Goal: Register for event/course

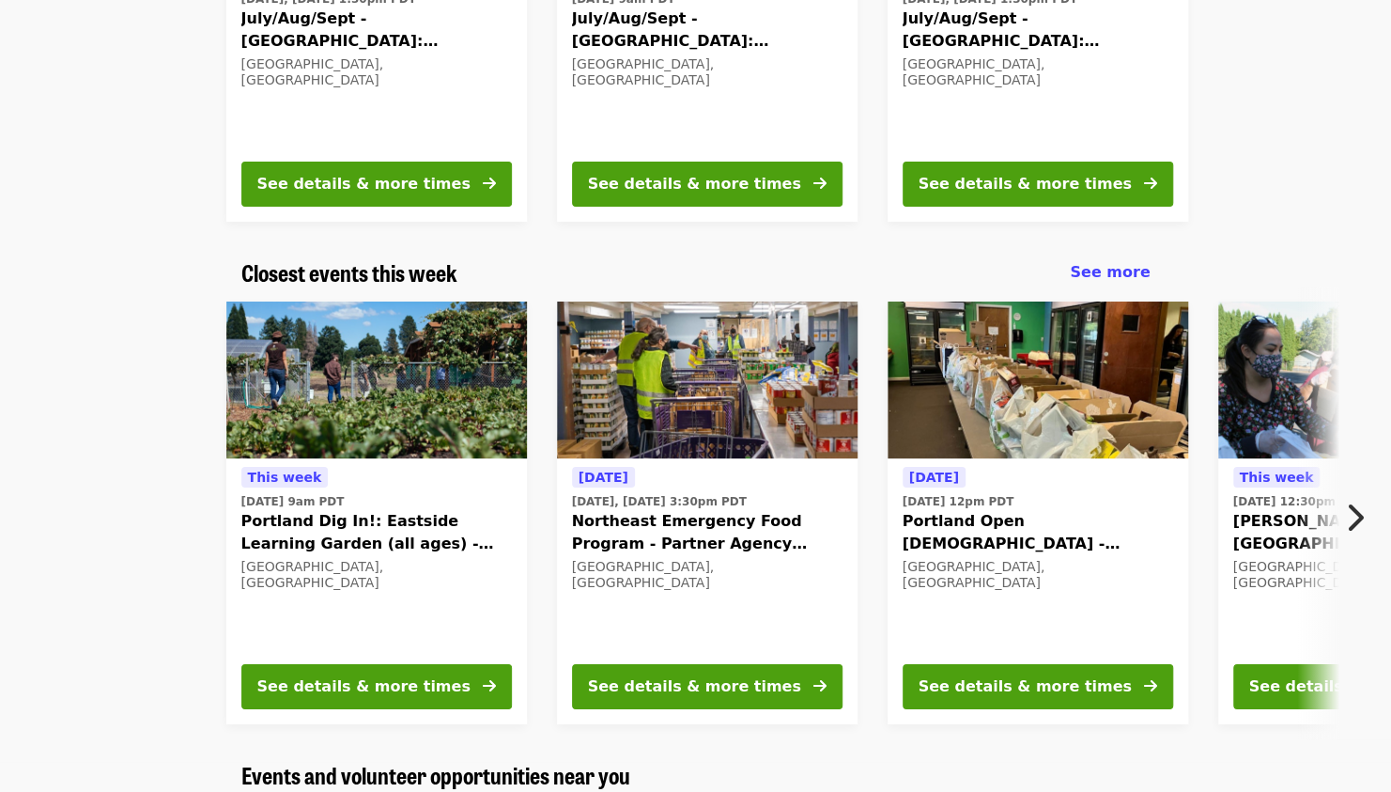
scroll to position [419, 0]
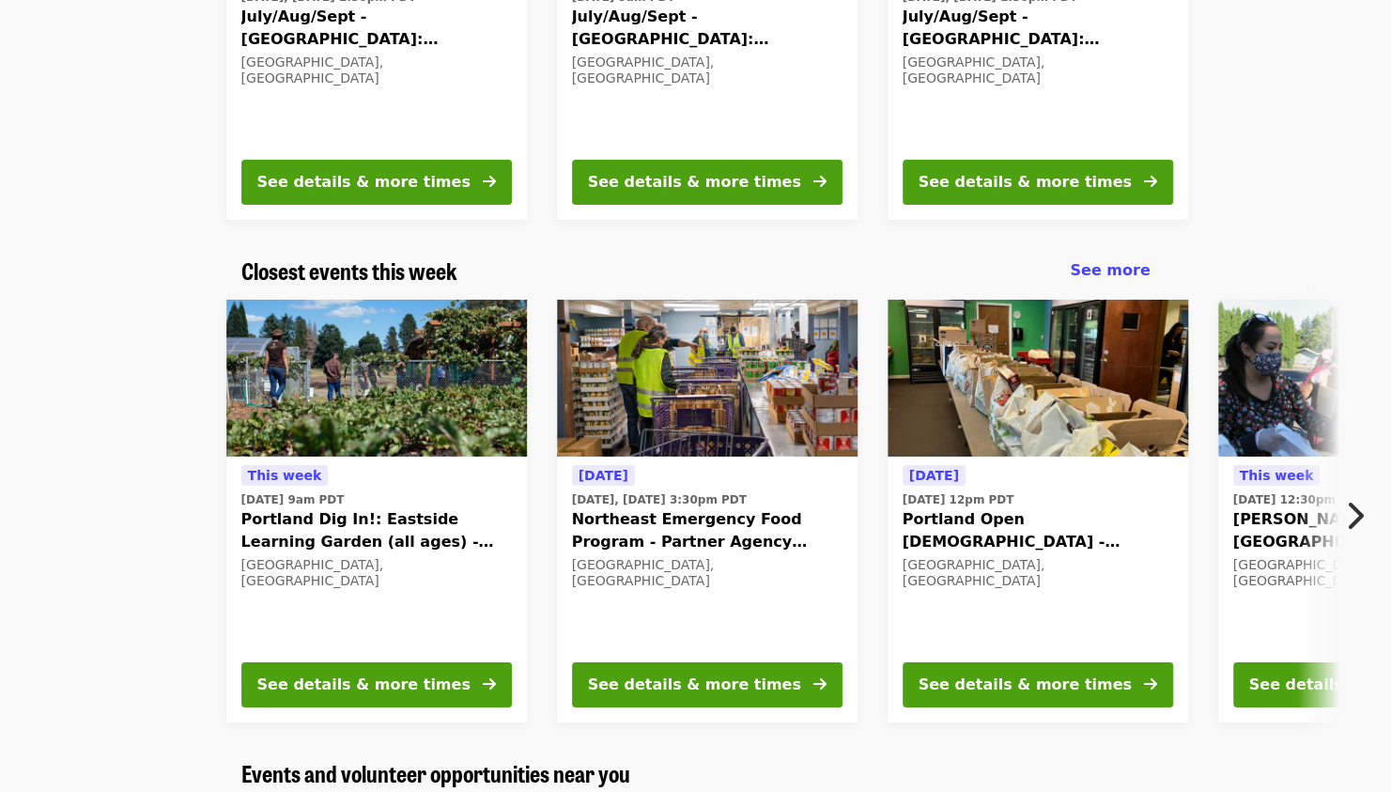
click at [1366, 509] on button "Next item" at bounding box center [1360, 516] width 62 height 53
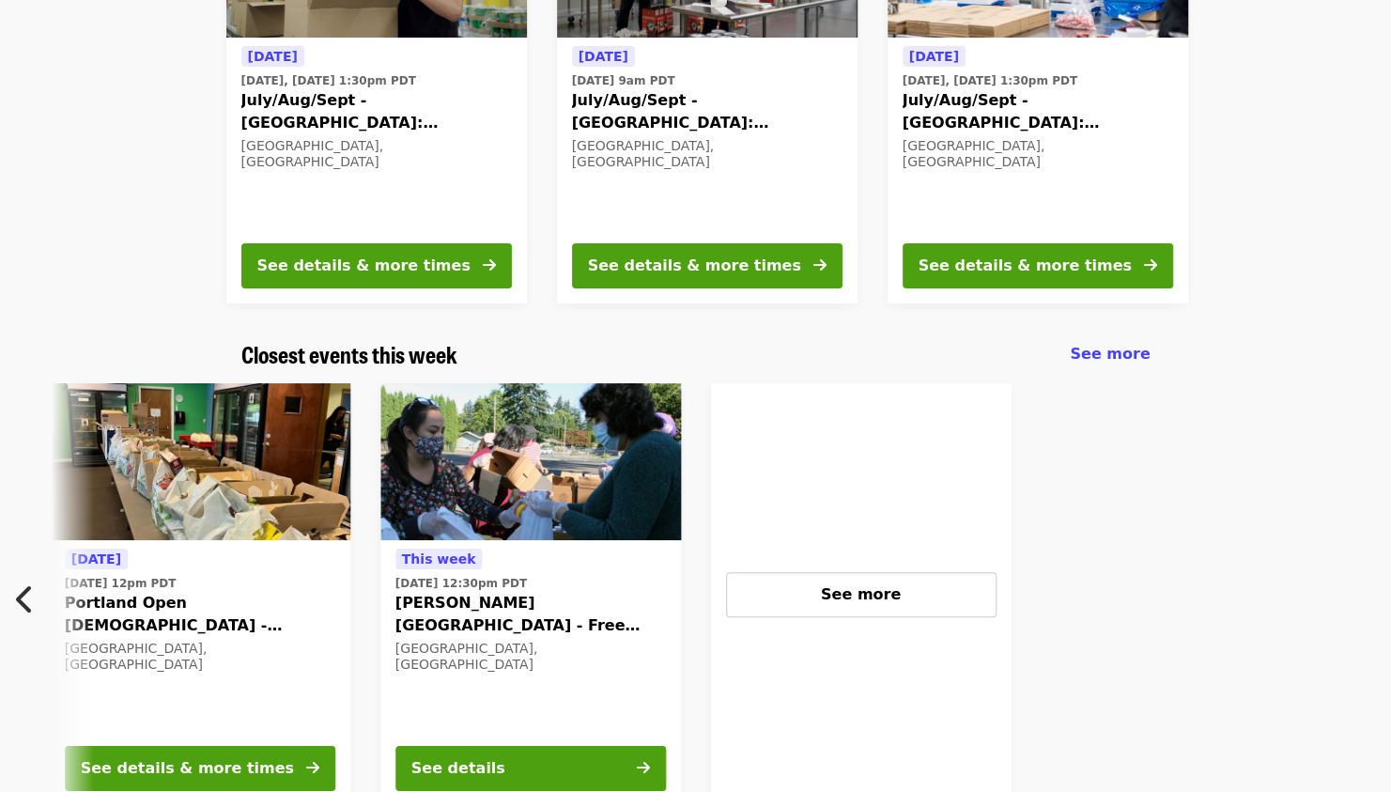
scroll to position [0, 0]
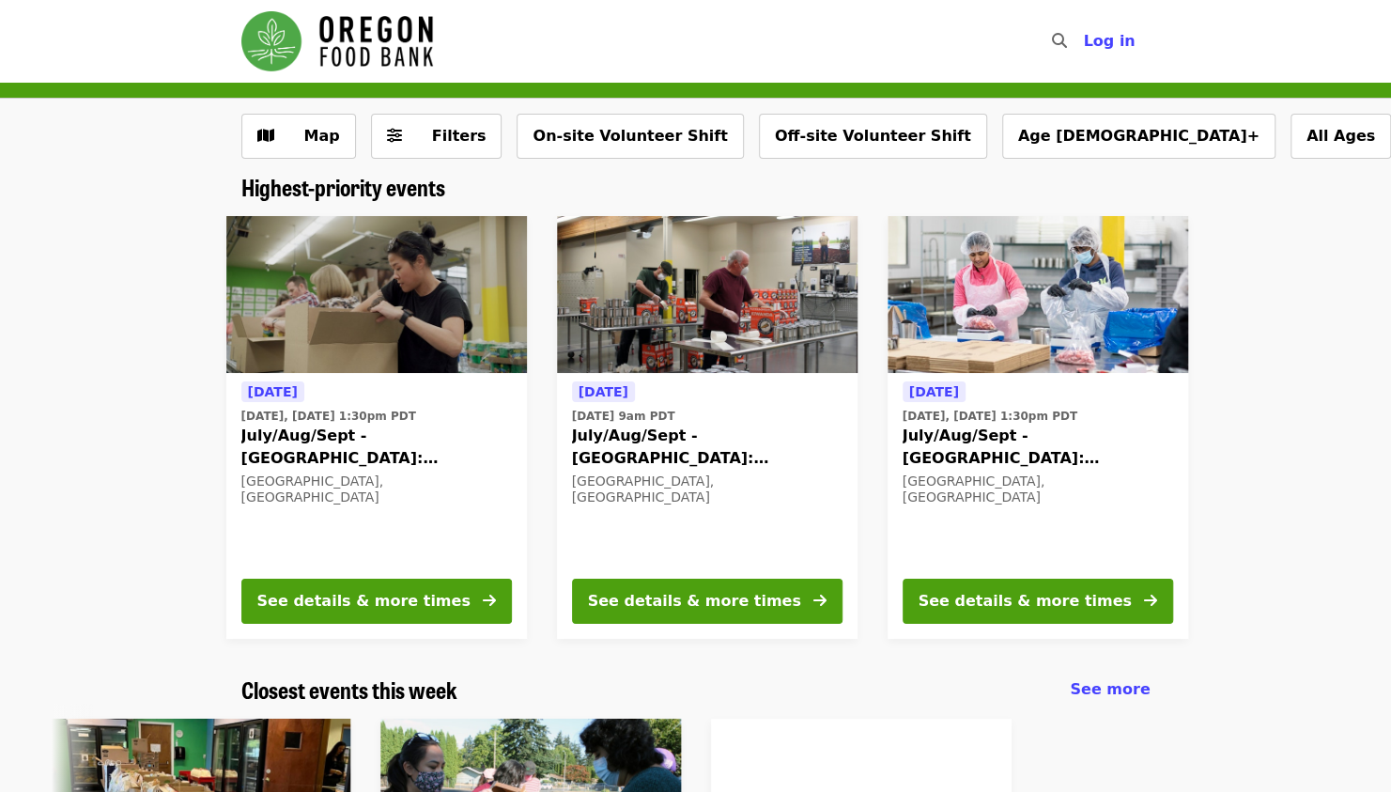
click at [426, 442] on span "July/Aug/Sept - [GEOGRAPHIC_DATA]: Repack/Sort (age [DEMOGRAPHIC_DATA]+)" at bounding box center [376, 447] width 271 height 45
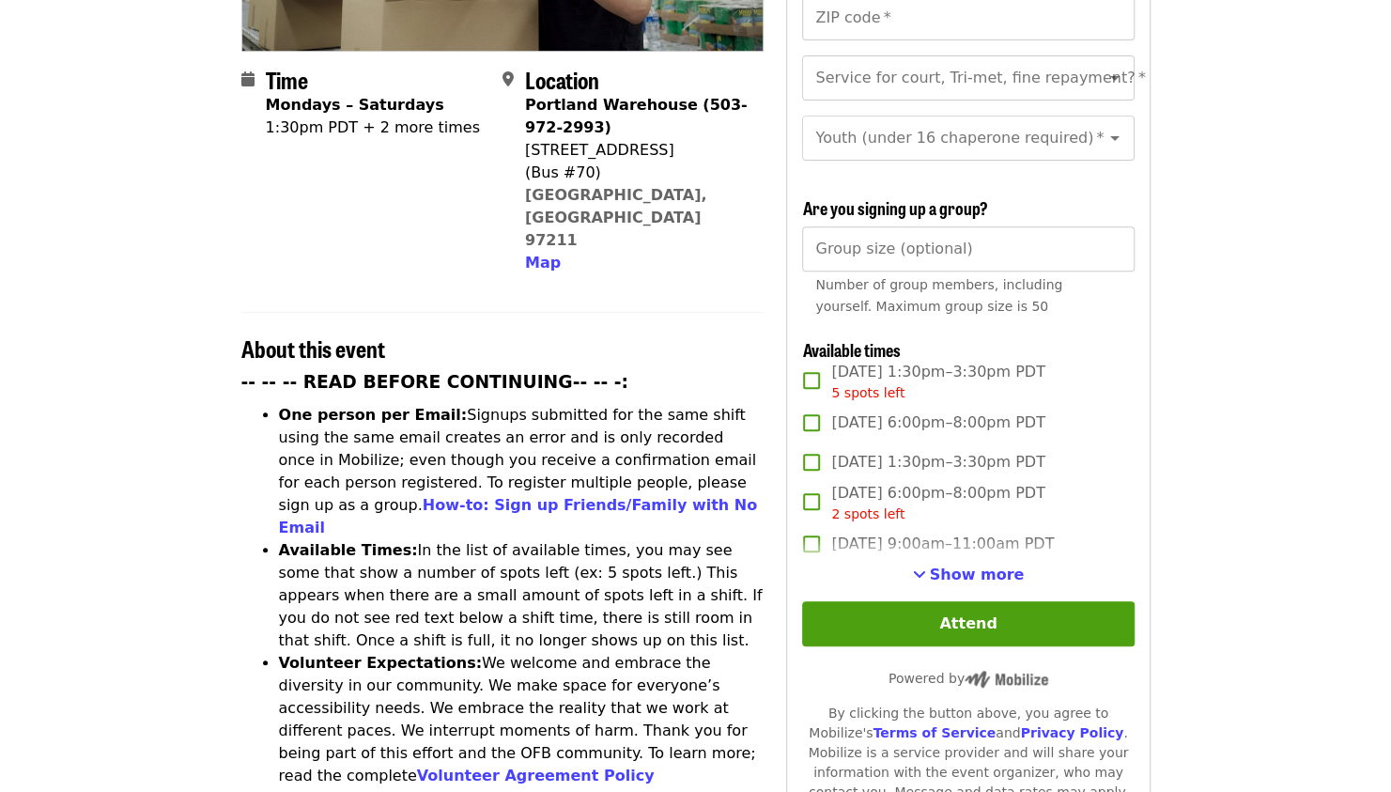
scroll to position [434, 0]
click at [951, 571] on span "Show more" at bounding box center [977, 574] width 95 height 18
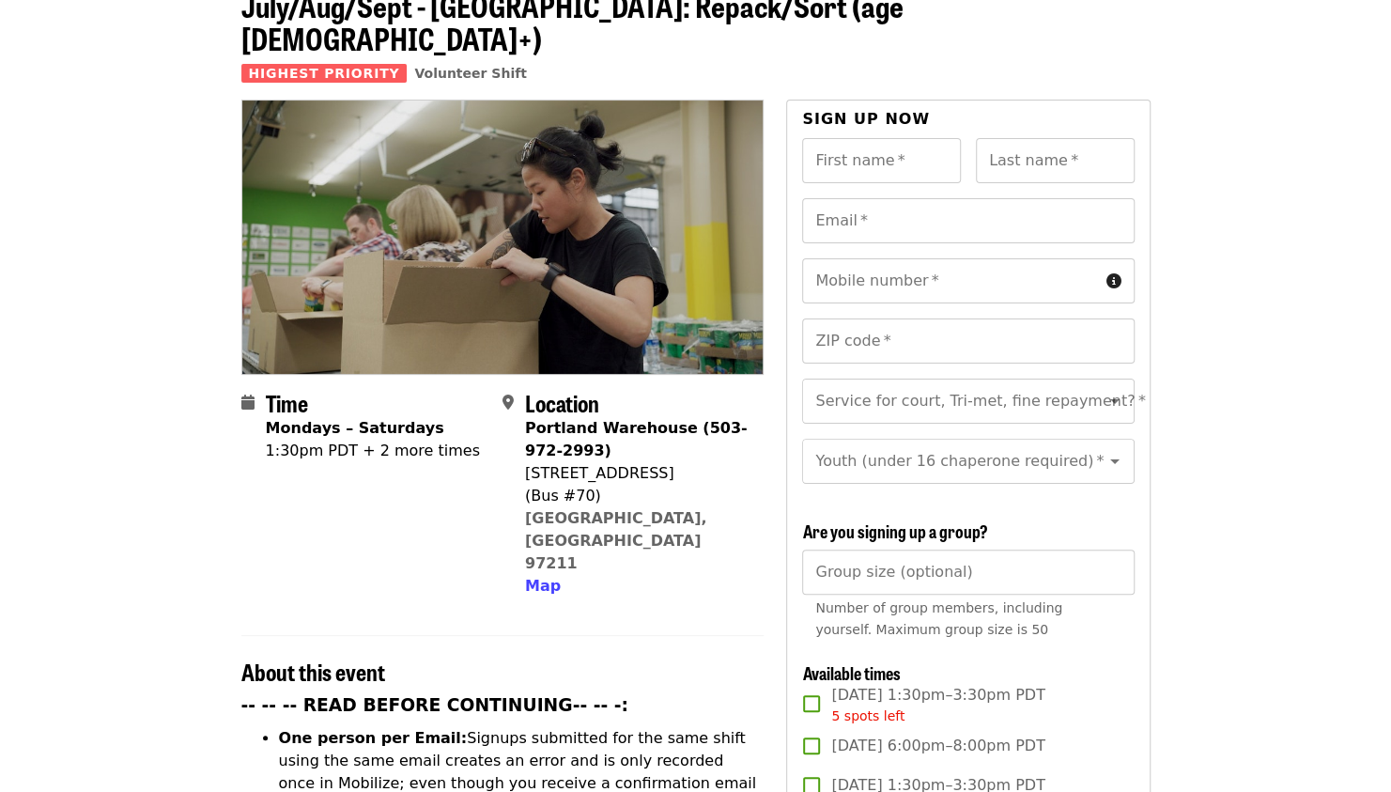
scroll to position [0, 0]
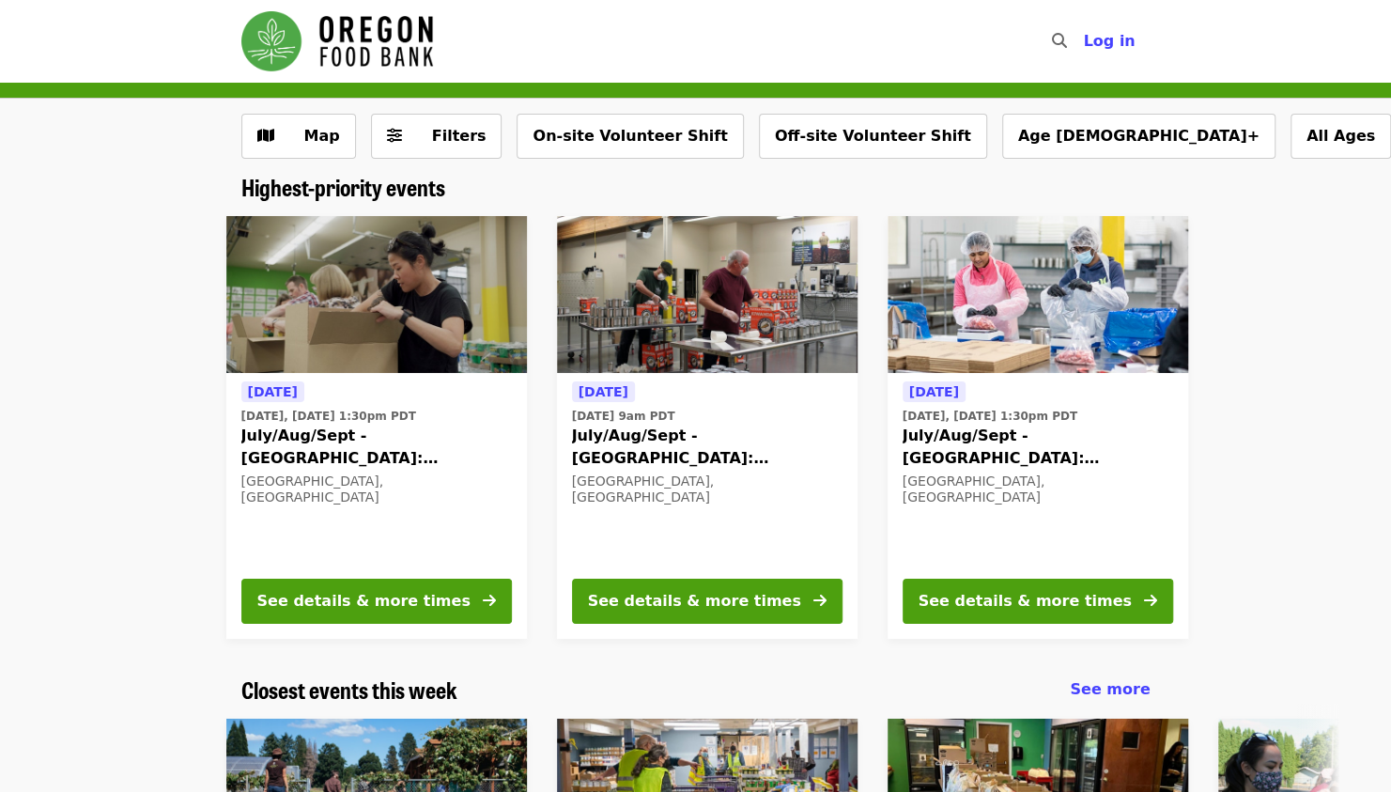
click at [744, 439] on span "July/Aug/Sept - [GEOGRAPHIC_DATA]: Repack/Sort (age [DEMOGRAPHIC_DATA]+)" at bounding box center [707, 447] width 271 height 45
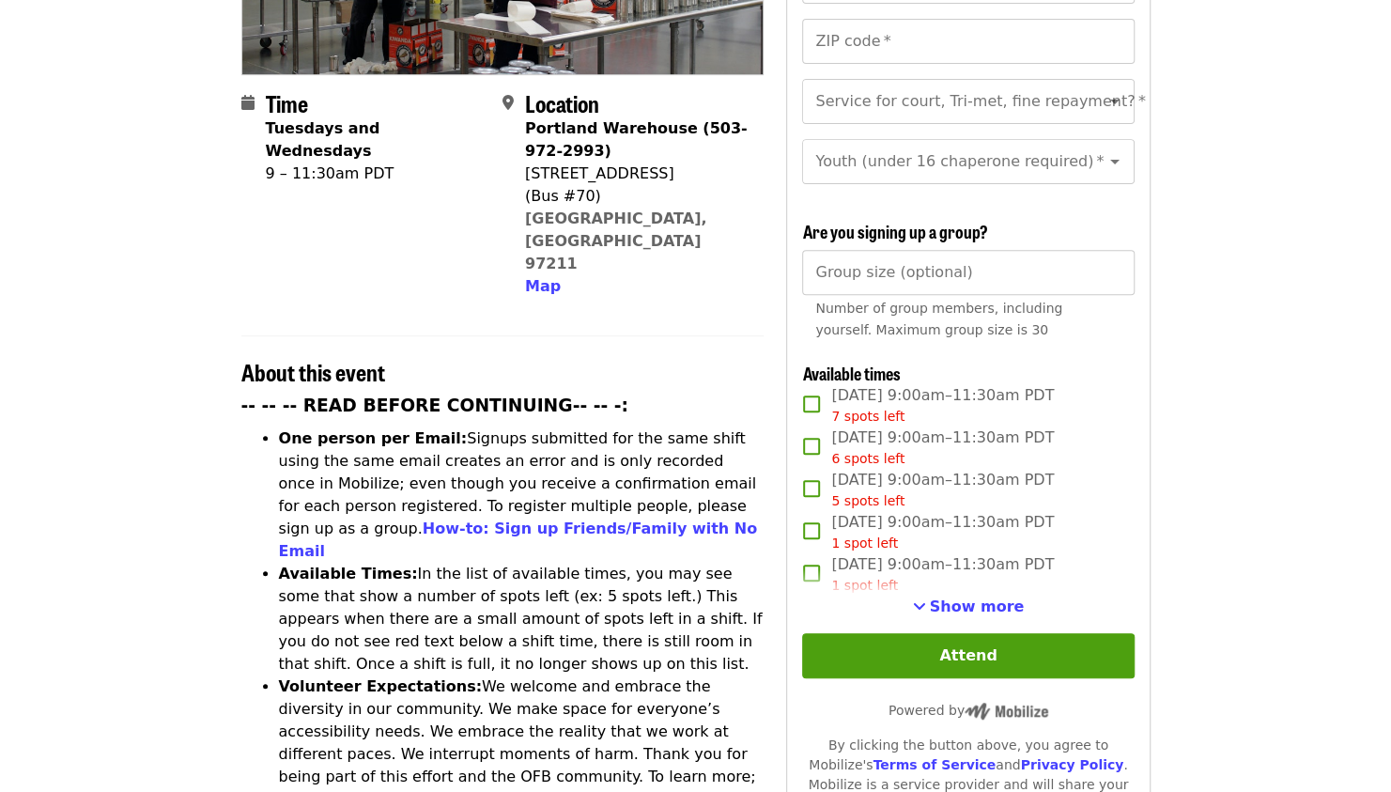
scroll to position [486, 0]
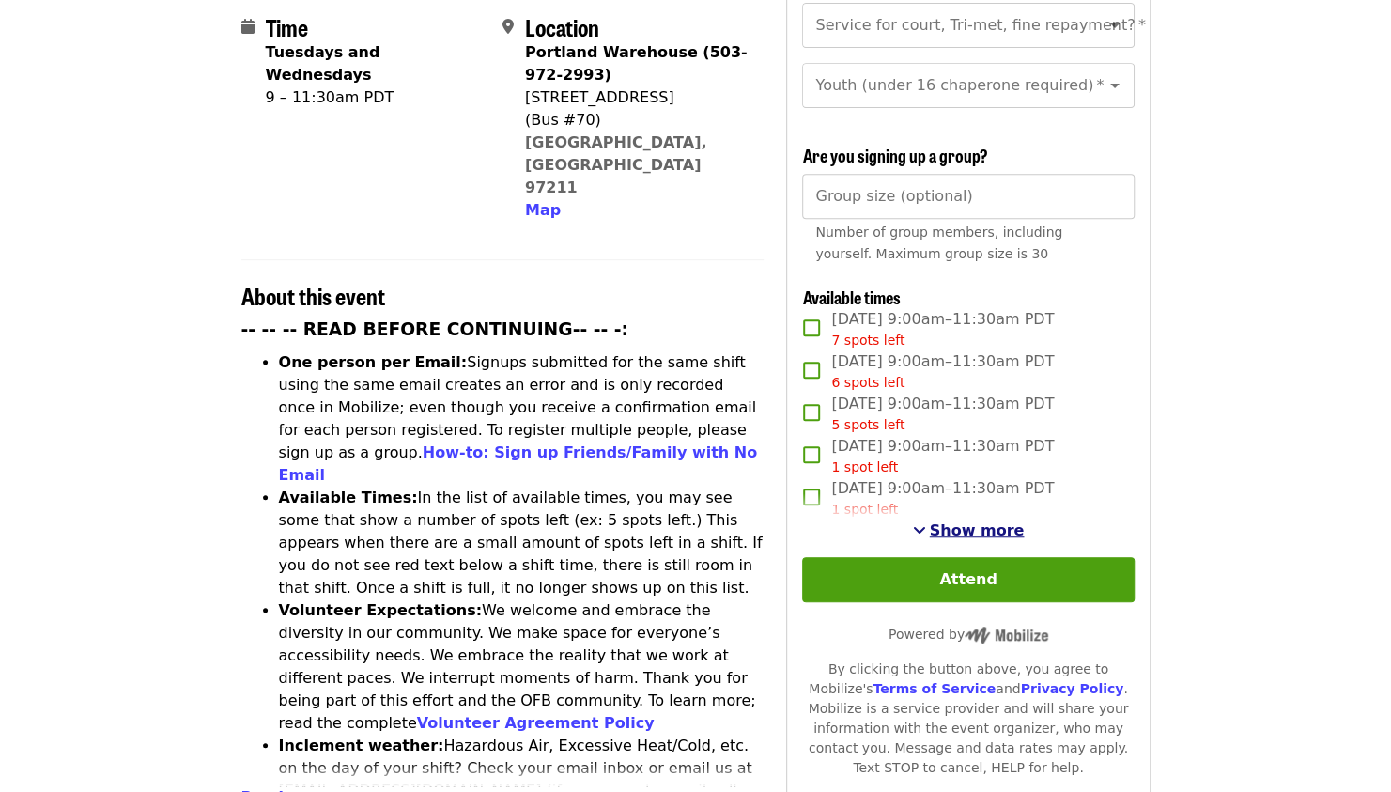
click at [996, 521] on span "Show more" at bounding box center [977, 530] width 95 height 18
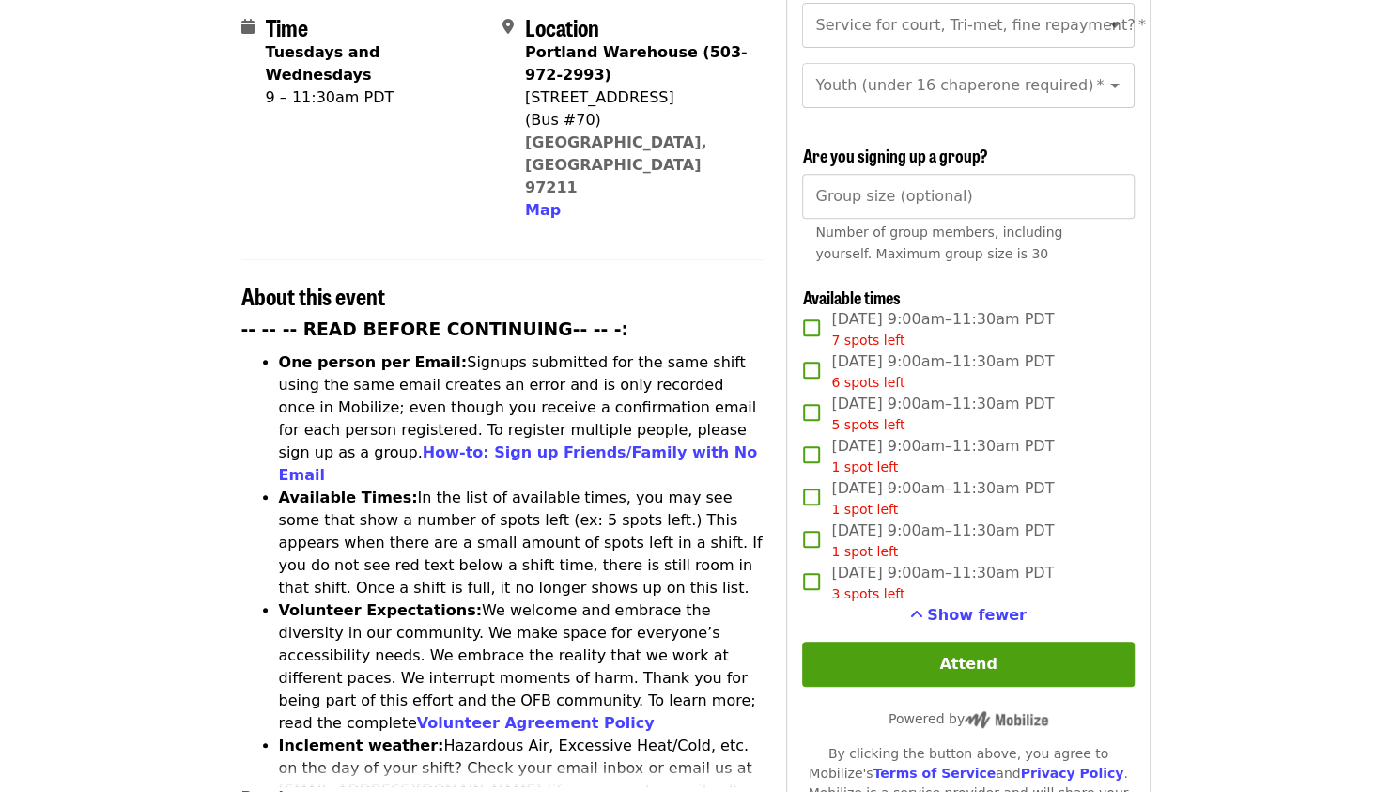
scroll to position [578, 0]
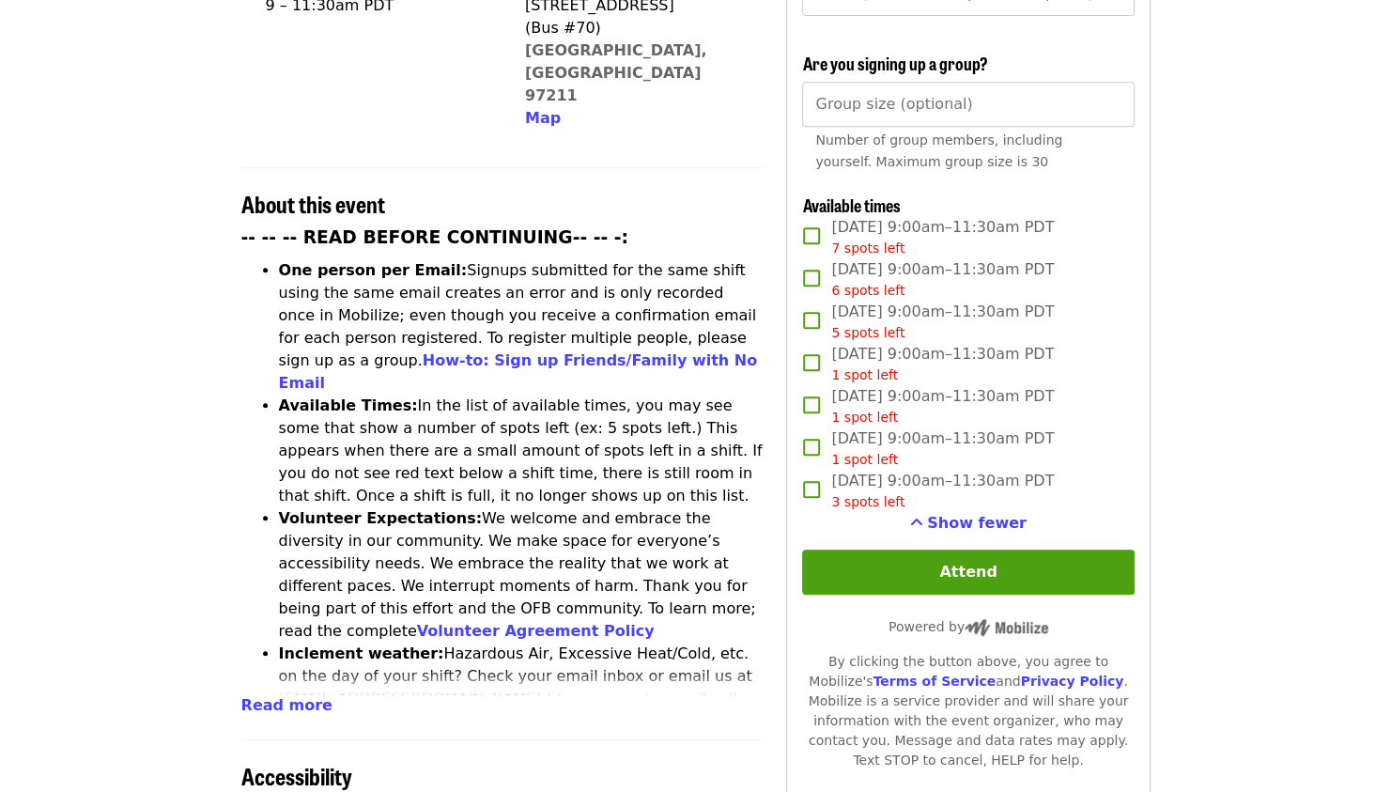
click at [1236, 471] on article "July/Aug/Sept - [GEOGRAPHIC_DATA]: Repack/Sort (age [DEMOGRAPHIC_DATA]+) Highes…" at bounding box center [695, 501] width 1391 height 1993
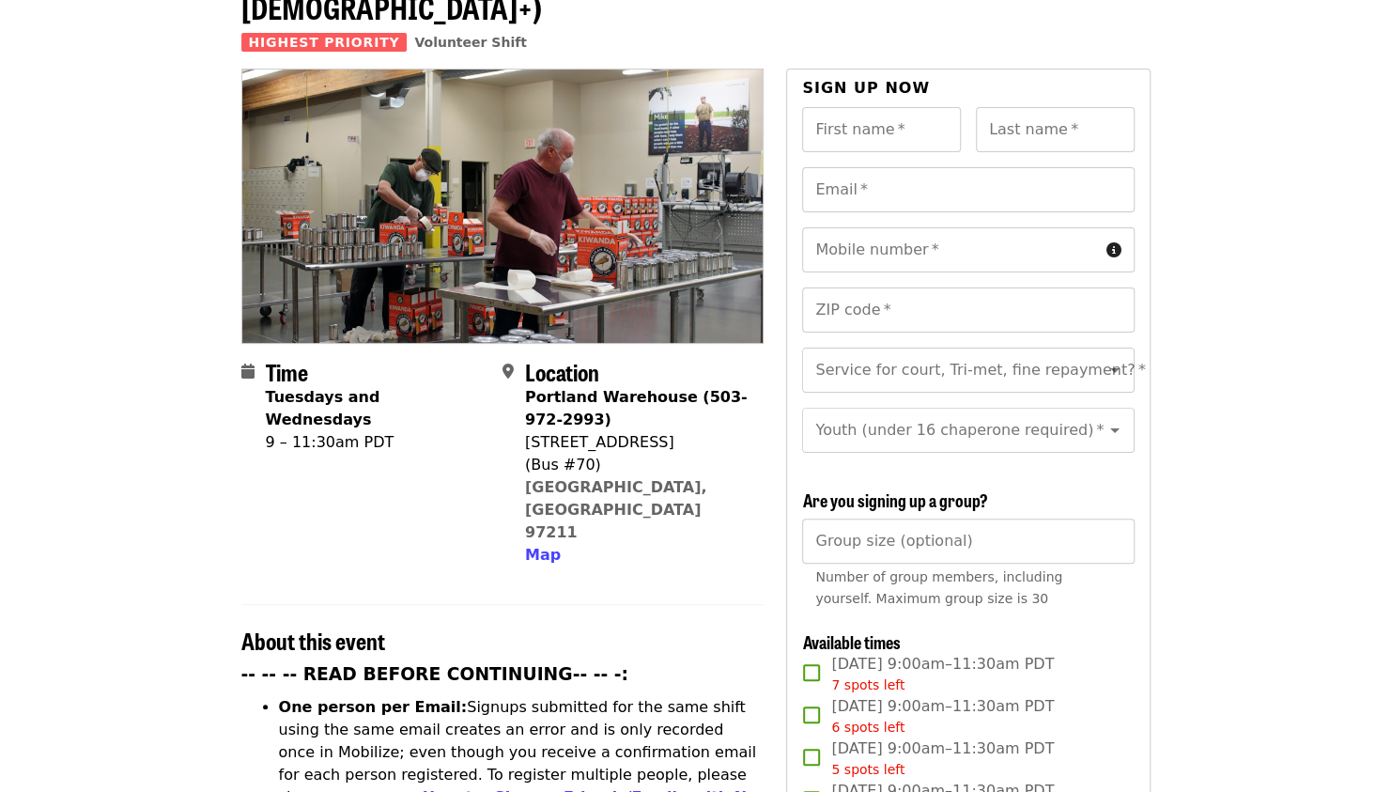
scroll to position [0, 0]
